Goal: Check status: Check status

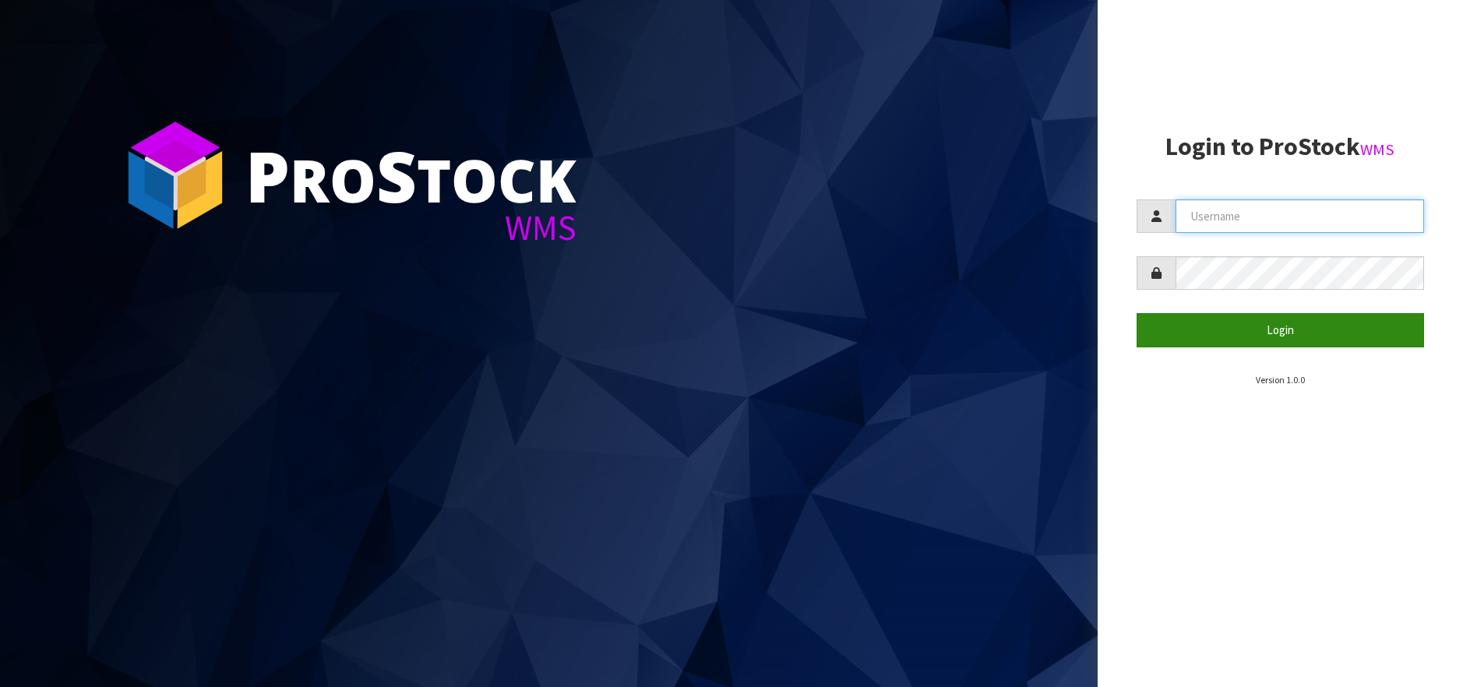
type input "[PERSON_NAME][EMAIL_ADDRESS][DOMAIN_NAME]"
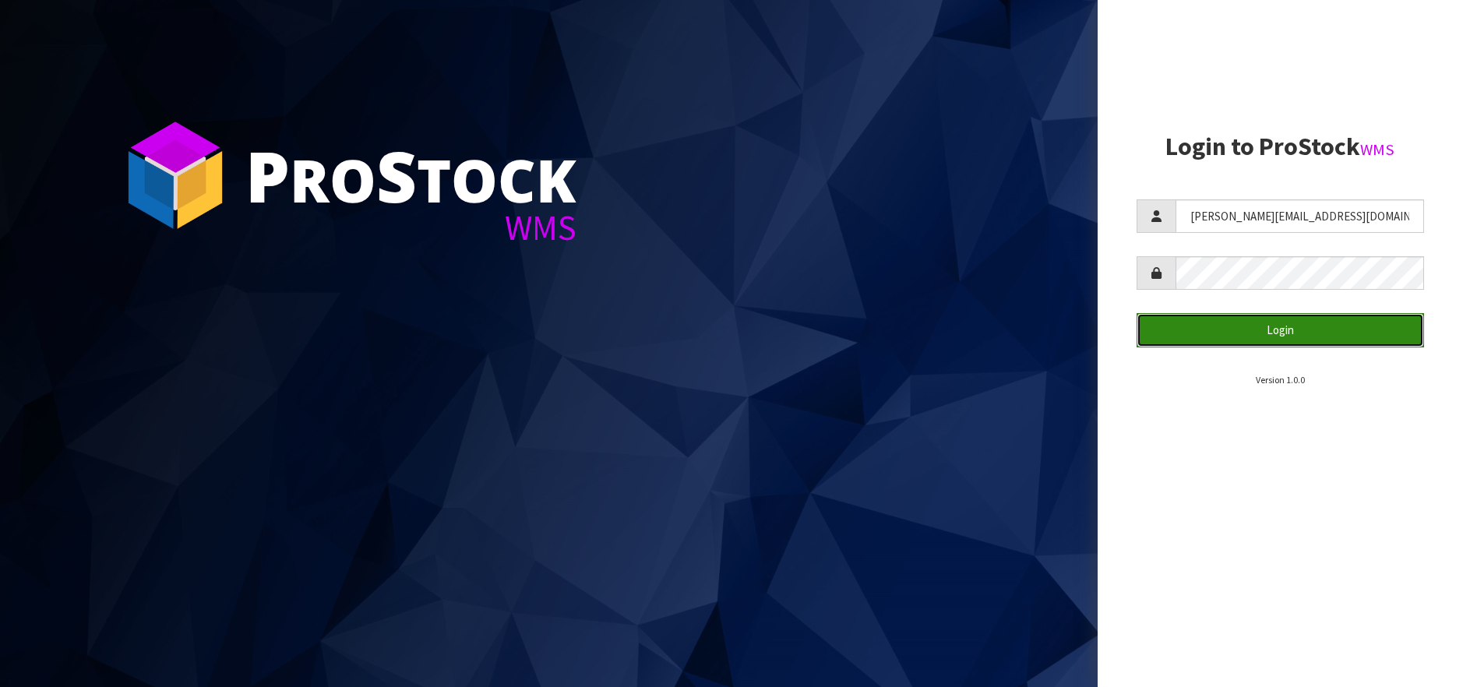
click at [1158, 333] on button "Login" at bounding box center [1281, 330] width 288 height 34
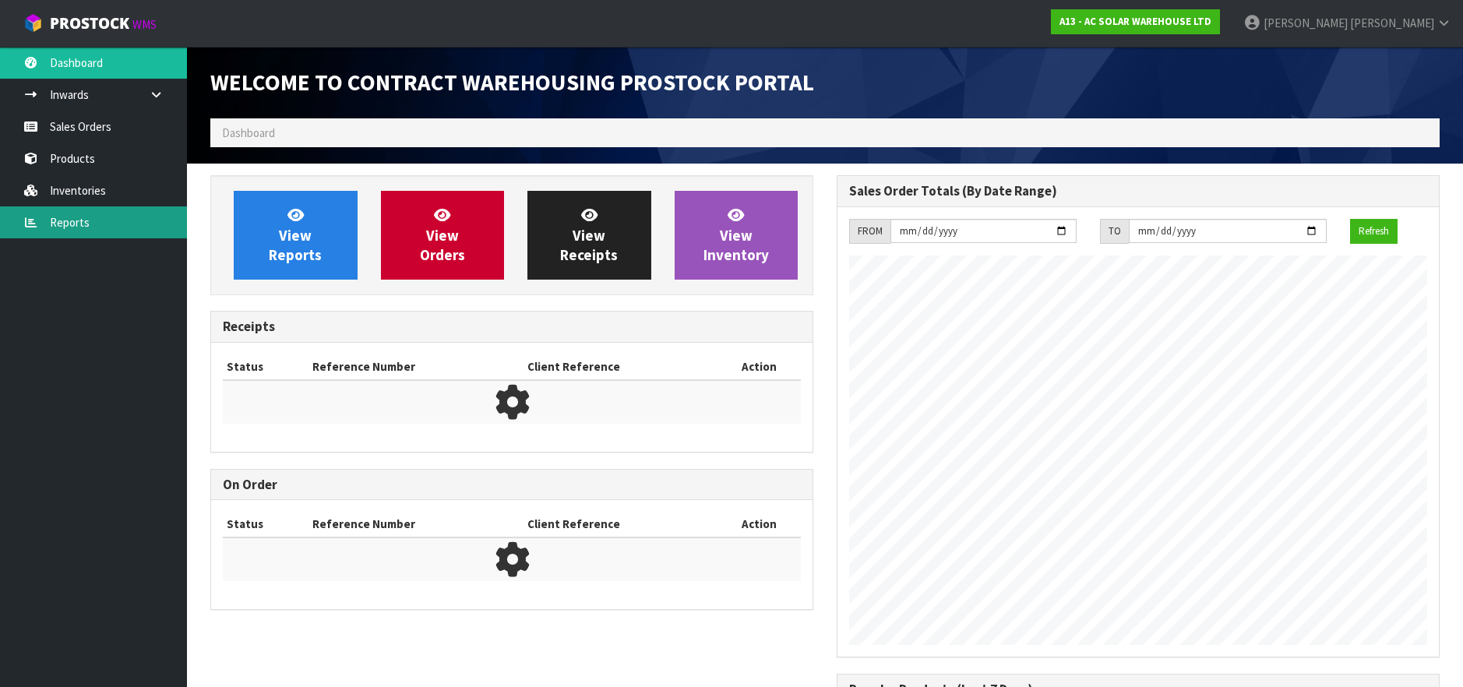
scroll to position [931, 626]
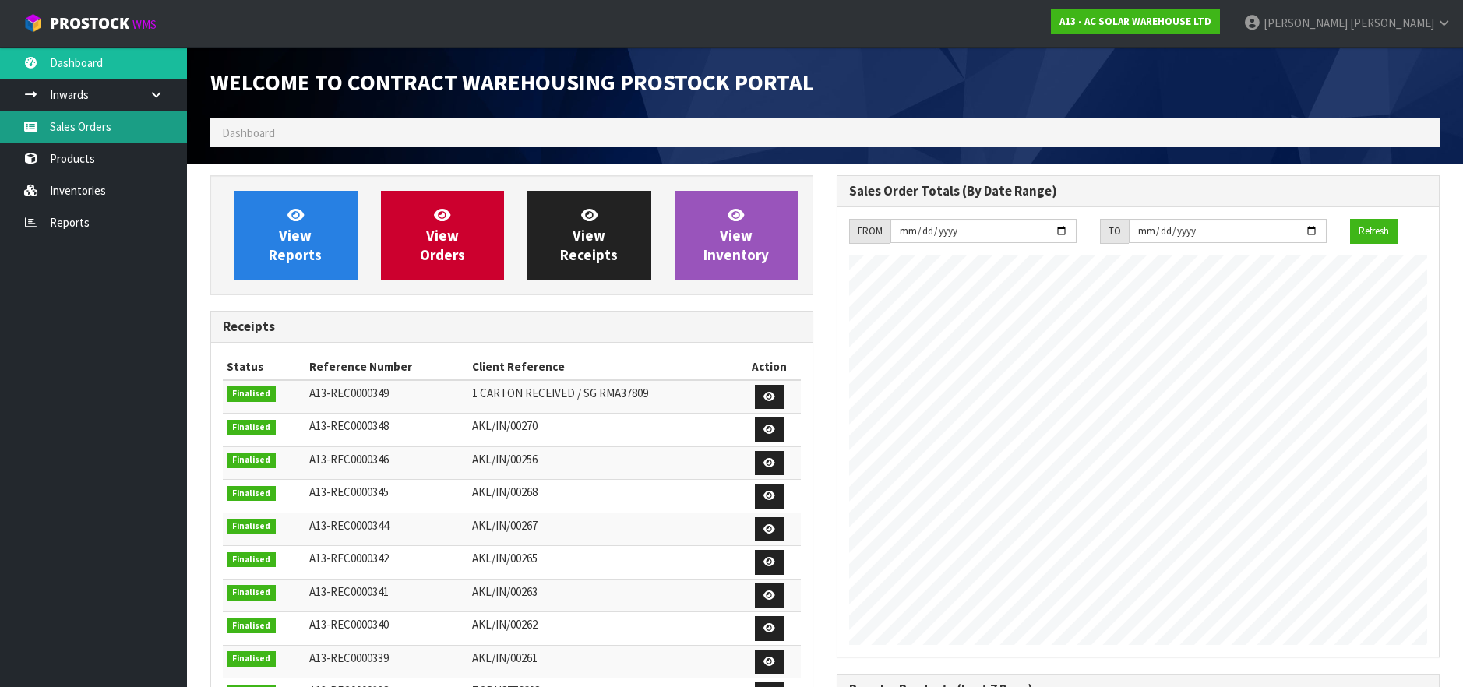
click at [99, 118] on link "Sales Orders" at bounding box center [93, 127] width 187 height 32
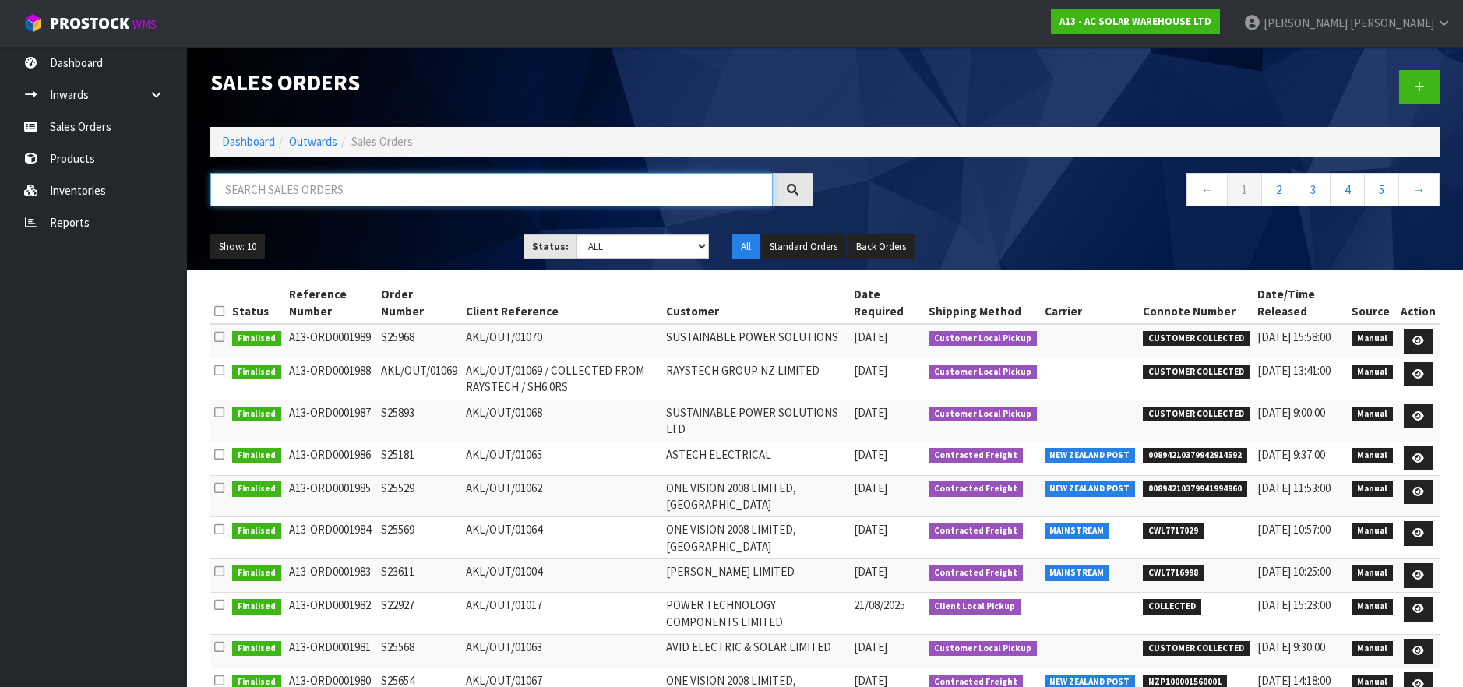
click at [377, 202] on input "text" at bounding box center [491, 190] width 562 height 34
paste input "S25968"
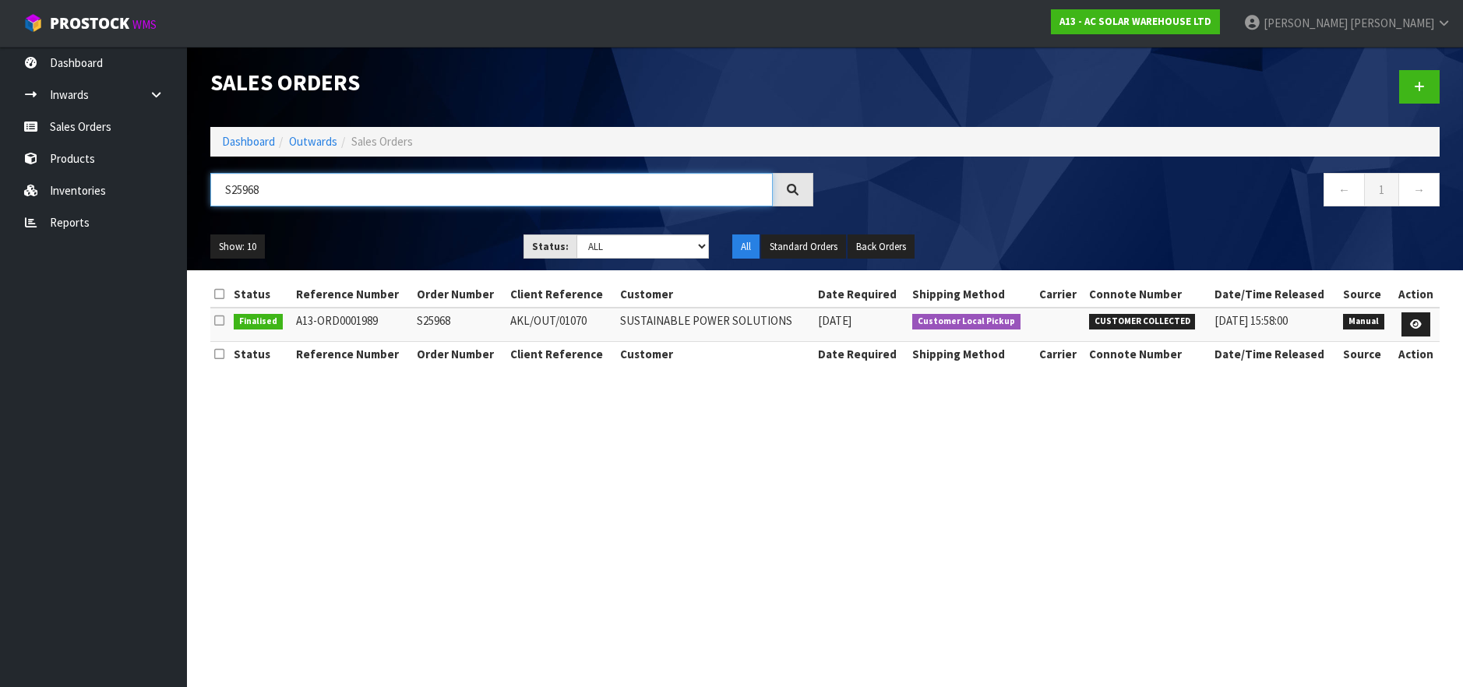
type input "S25968"
